Goal: Information Seeking & Learning: Learn about a topic

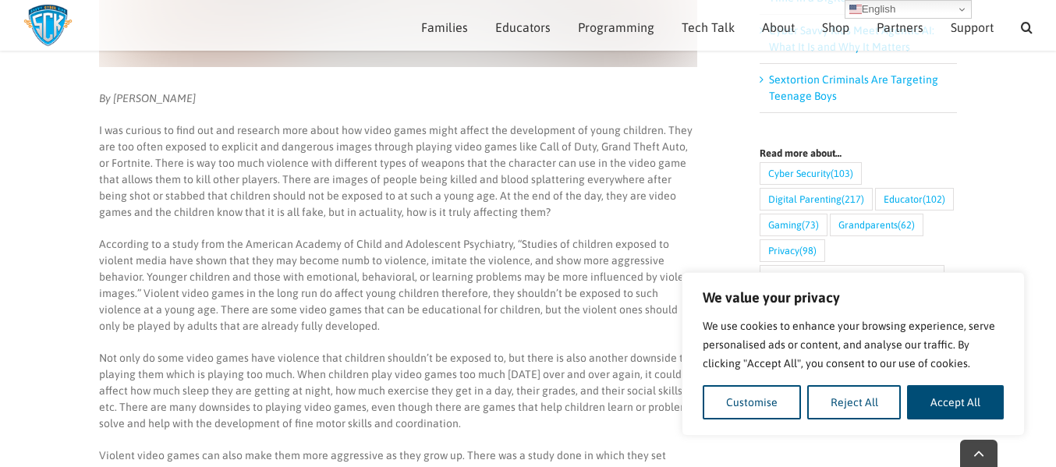
scroll to position [527, 0]
click at [887, 411] on button "Reject All" at bounding box center [855, 402] width 94 height 34
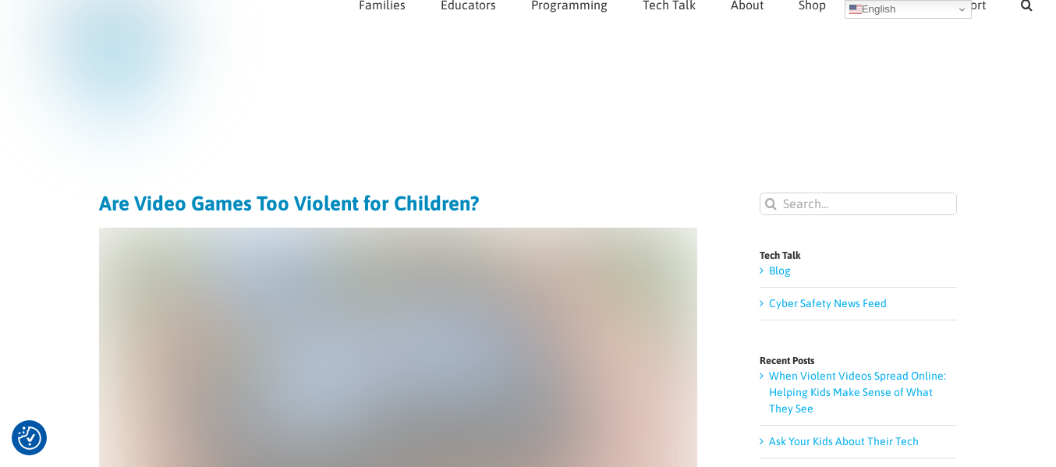
scroll to position [0, 0]
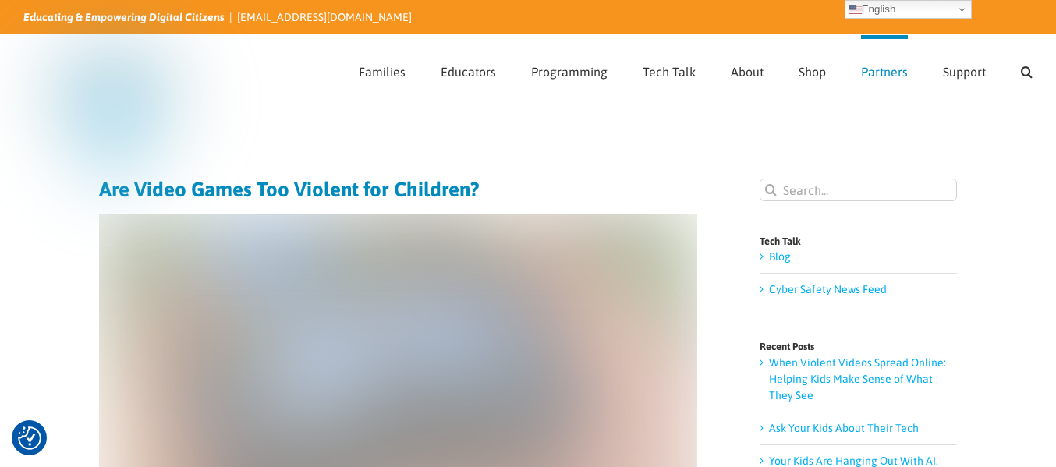
click at [869, 78] on span "Partners" at bounding box center [884, 72] width 47 height 12
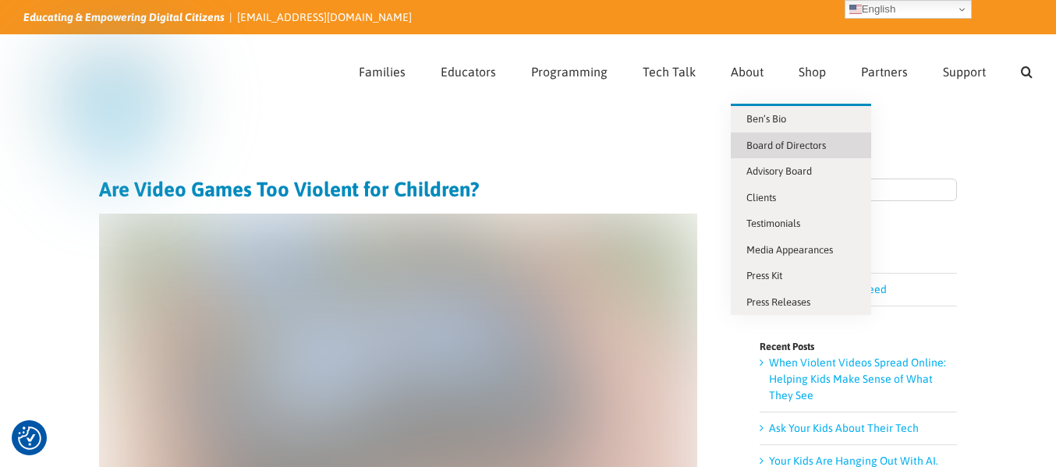
click at [791, 154] on link "Board of Directors" at bounding box center [801, 146] width 140 height 27
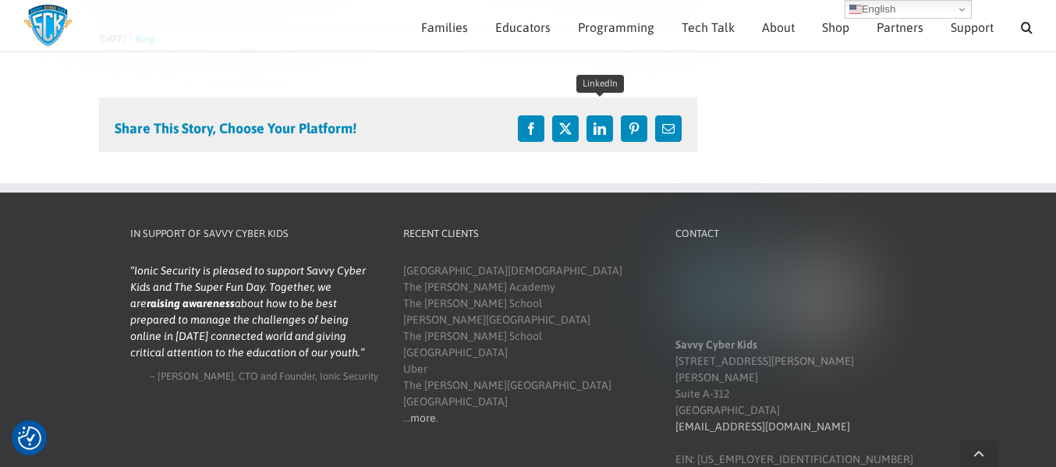
scroll to position [1720, 0]
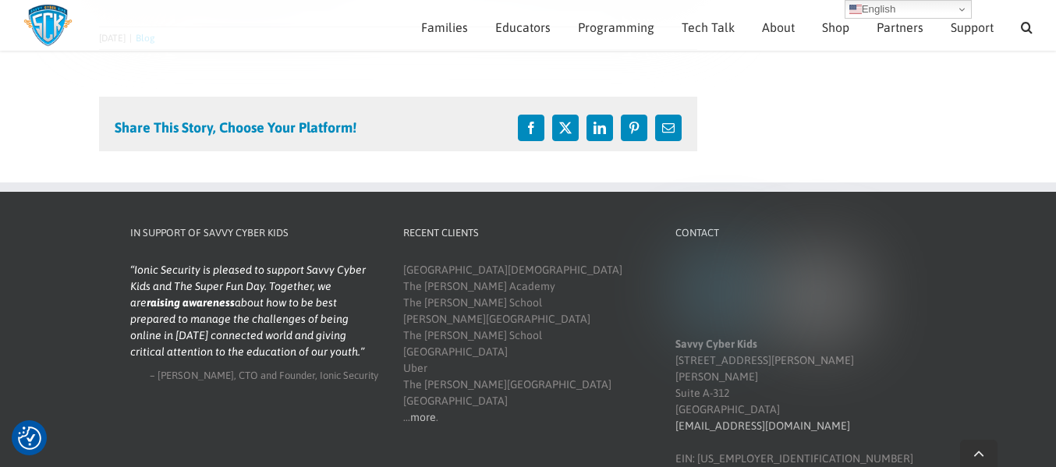
click at [268, 349] on div "Ionic Security is pleased to support Savvy Cyber Kids and The Super Fun Day. To…" at bounding box center [254, 323] width 248 height 122
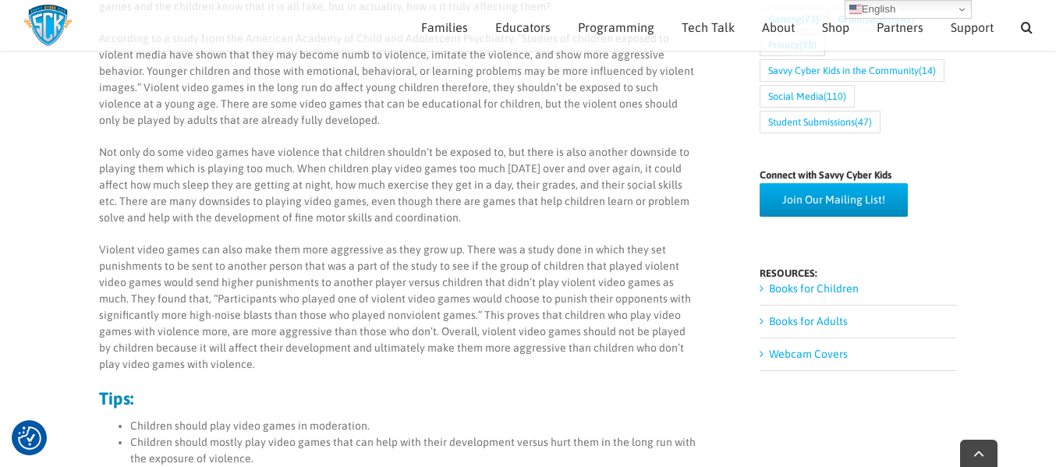
scroll to position [733, 0]
click at [99, 155] on p "Not only do some video games have violence that children shouldn’t be exposed t…" at bounding box center [398, 185] width 598 height 82
click at [295, 168] on p "Not only do some video games have violence that children shouldn’t be exposed t…" at bounding box center [398, 185] width 598 height 82
click at [293, 169] on p "Not only do some video games have violence that children shouldn’t be exposed t…" at bounding box center [398, 185] width 598 height 82
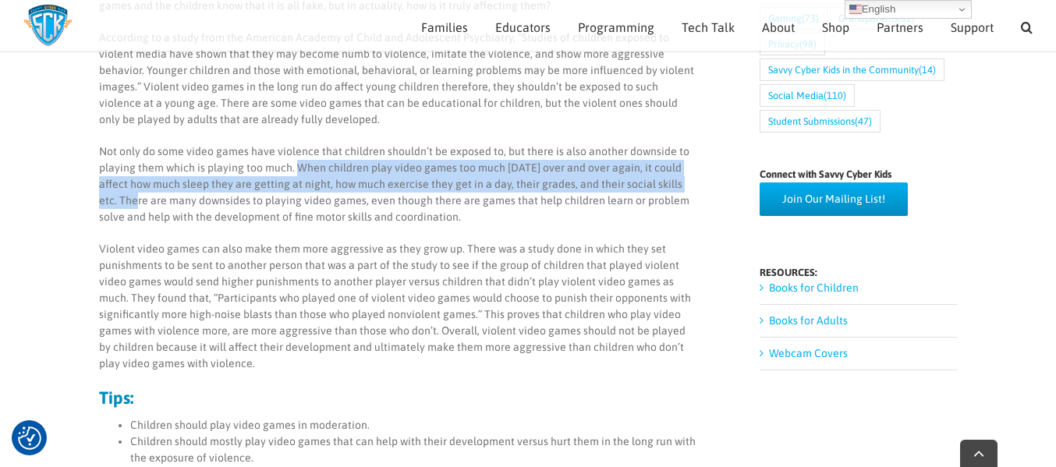
drag, startPoint x: 295, startPoint y: 165, endPoint x: 696, endPoint y: 183, distance: 401.4
click at [696, 183] on p "Not only do some video games have violence that children shouldn’t be exposed t…" at bounding box center [398, 185] width 598 height 82
click at [403, 248] on p "Violent video games can also make them more aggressive as they grow up. There w…" at bounding box center [398, 306] width 598 height 131
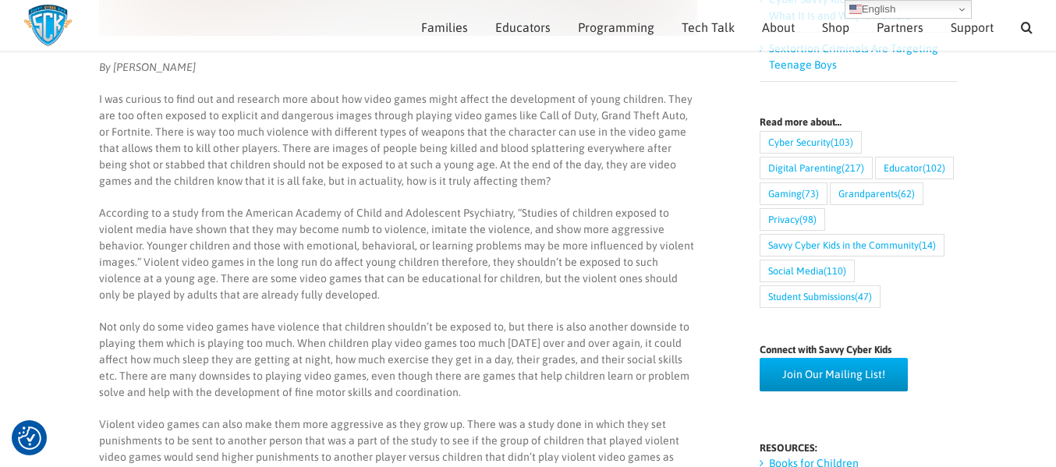
scroll to position [557, 0]
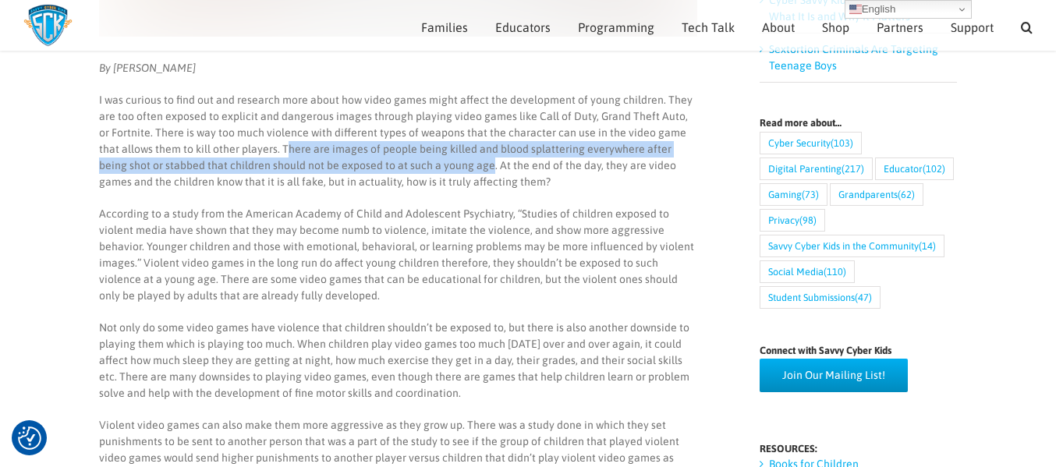
drag, startPoint x: 264, startPoint y: 150, endPoint x: 436, endPoint y: 165, distance: 173.1
click at [436, 165] on p "I was curious to find out and research more about how video games might affect …" at bounding box center [398, 141] width 598 height 98
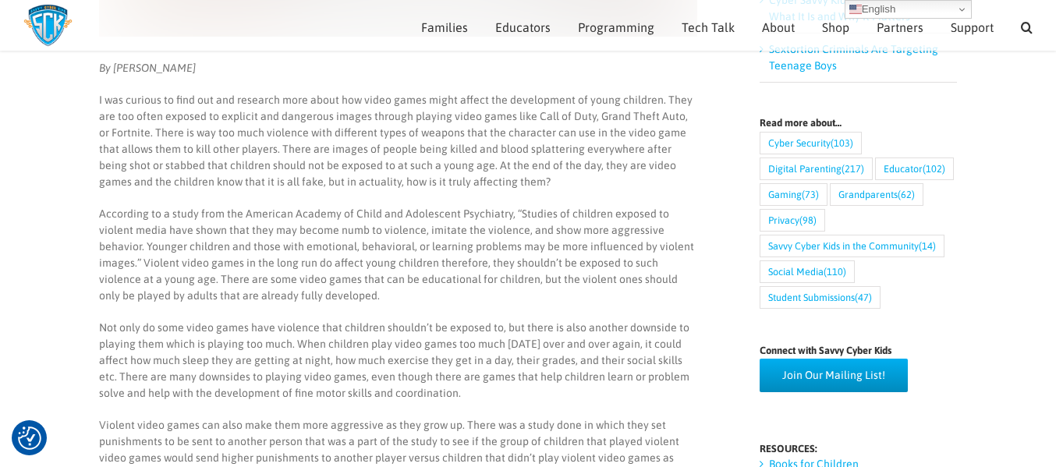
click at [259, 147] on p "I was curious to find out and research more about how video games might affect …" at bounding box center [398, 141] width 598 height 98
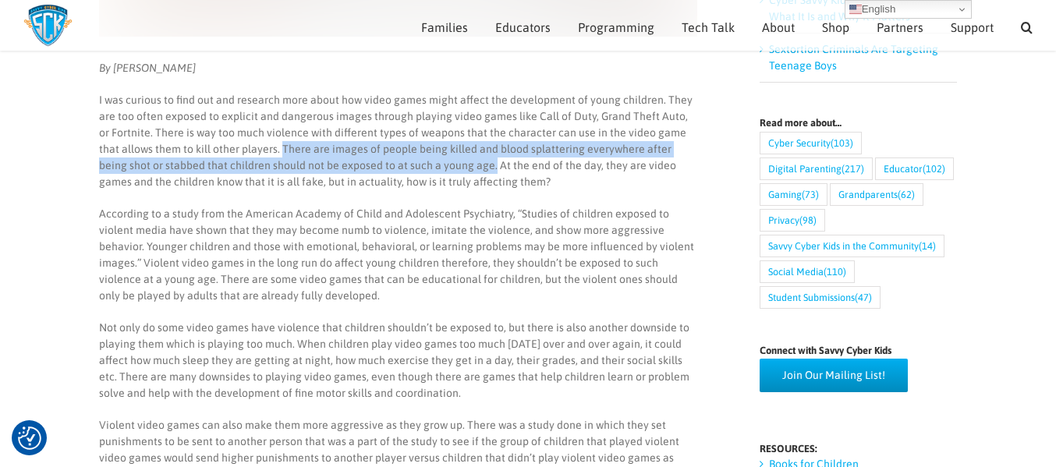
drag, startPoint x: 259, startPoint y: 147, endPoint x: 439, endPoint y: 164, distance: 180.2
click at [439, 164] on p "I was curious to find out and research more about how video games might affect …" at bounding box center [398, 141] width 598 height 98
copy p "There are images of people being killed and blood splattering everywhere after …"
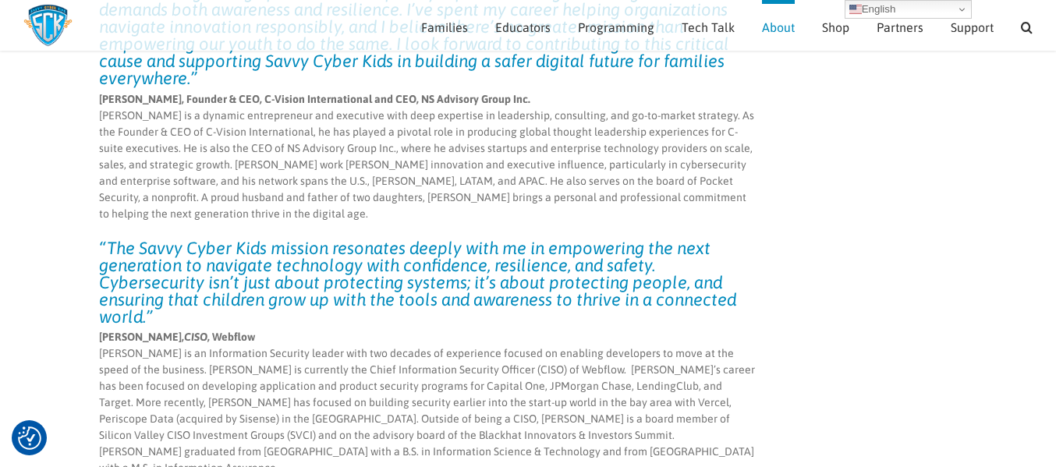
scroll to position [4918, 0]
